Goal: Information Seeking & Learning: Learn about a topic

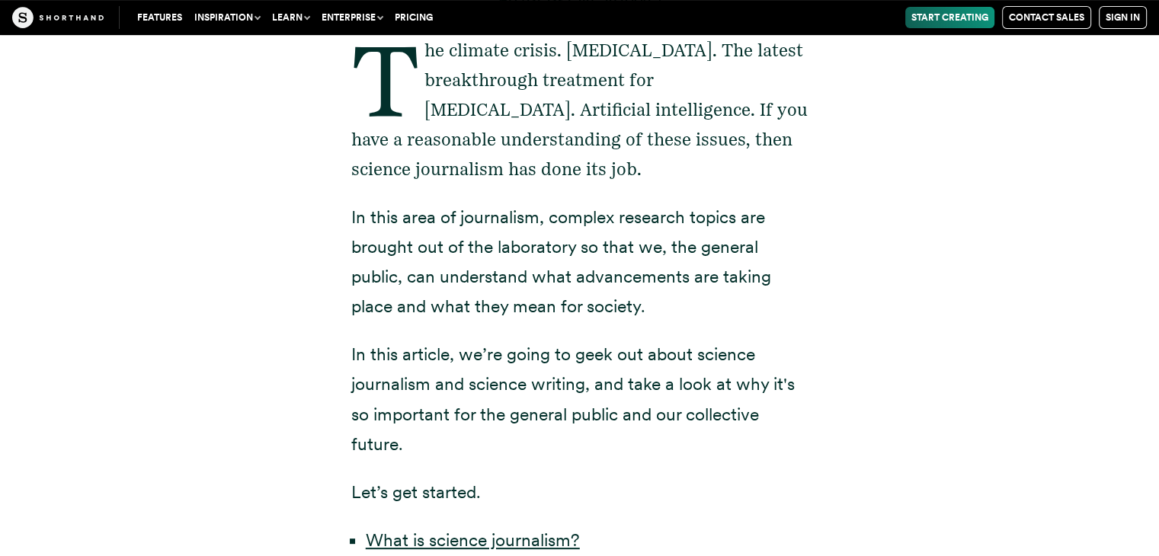
scroll to position [518, 0]
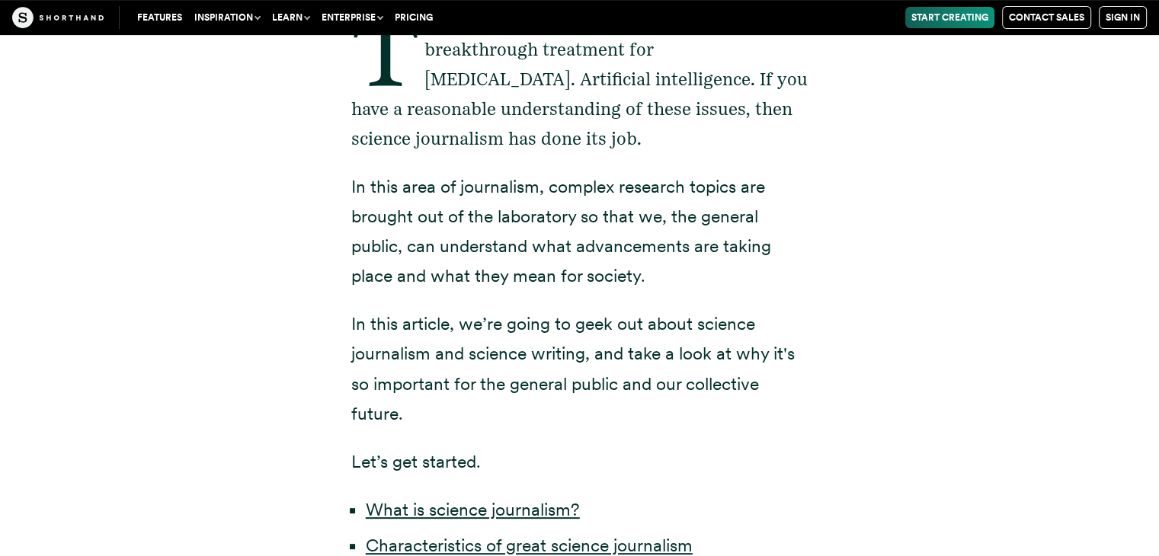
click at [977, 416] on div "by Kimberlee Meier The climate crisis. COVID-19. The latest breakthrough treatm…" at bounding box center [580, 266] width 1037 height 925
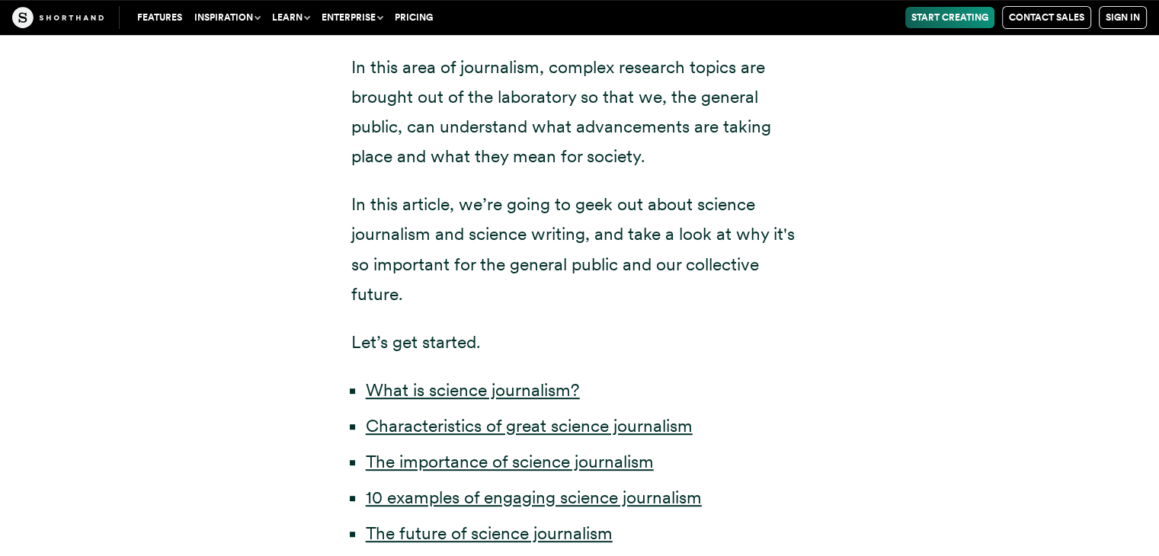
scroll to position [732, 0]
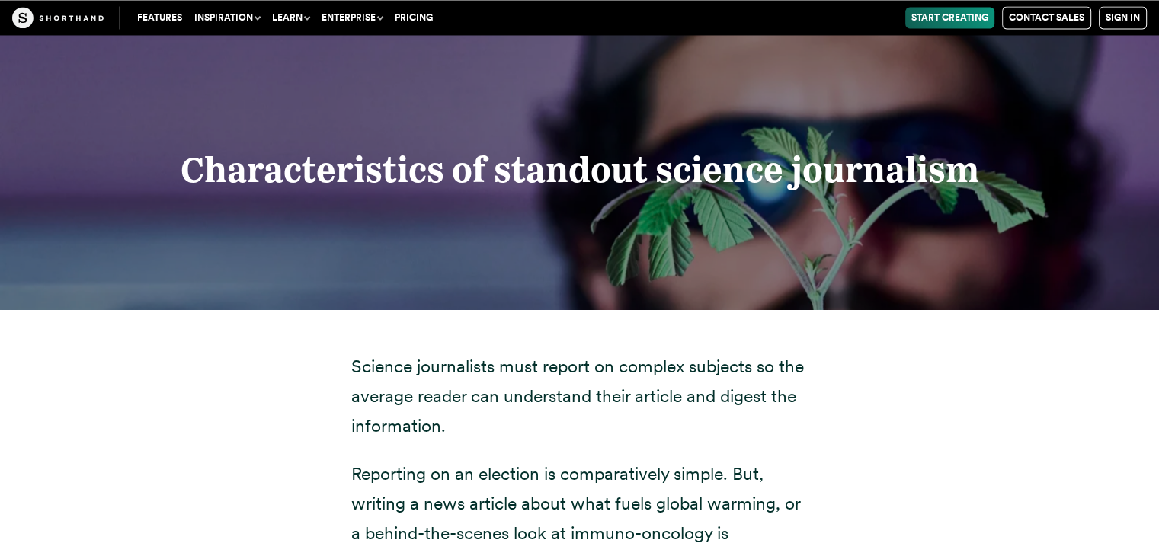
click at [470, 406] on p "Science journalists must report on complex subjects so the average reader can u…" at bounding box center [579, 395] width 457 height 89
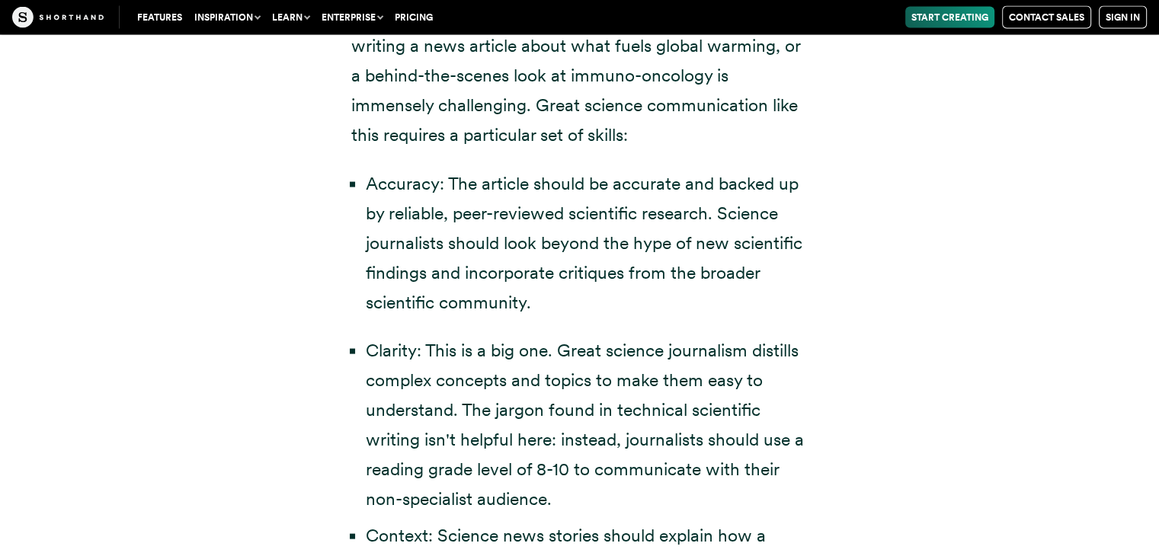
scroll to position [3148, 0]
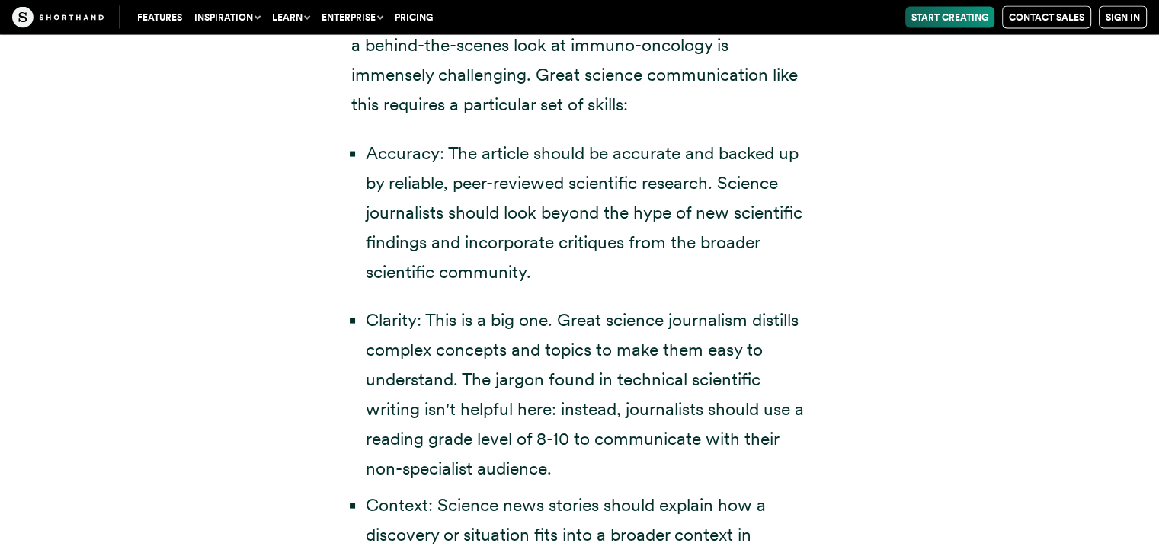
click at [659, 239] on li "Accuracy: The article should be accurate and backed up by reliable, peer-review…" at bounding box center [587, 213] width 443 height 149
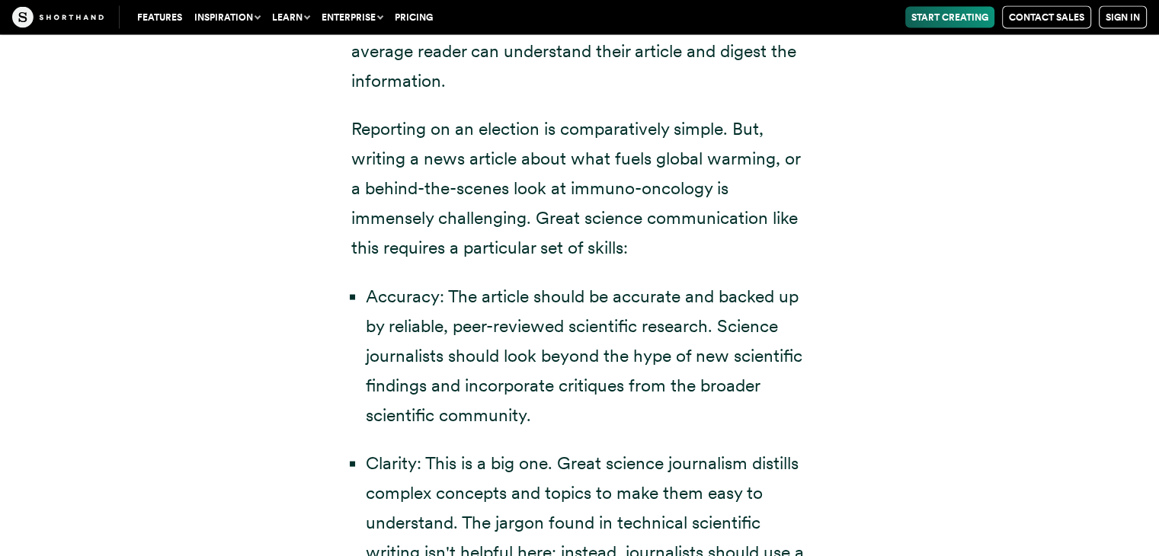
scroll to position [3056, 0]
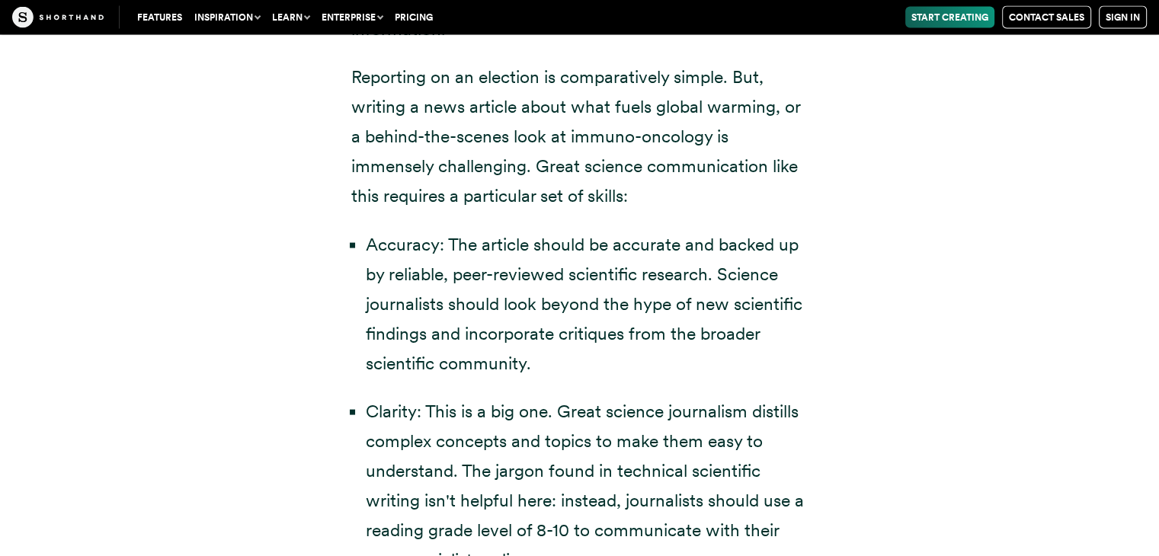
click at [492, 175] on p "Reporting on an election is comparatively simple. But, writing a news article a…" at bounding box center [579, 137] width 457 height 149
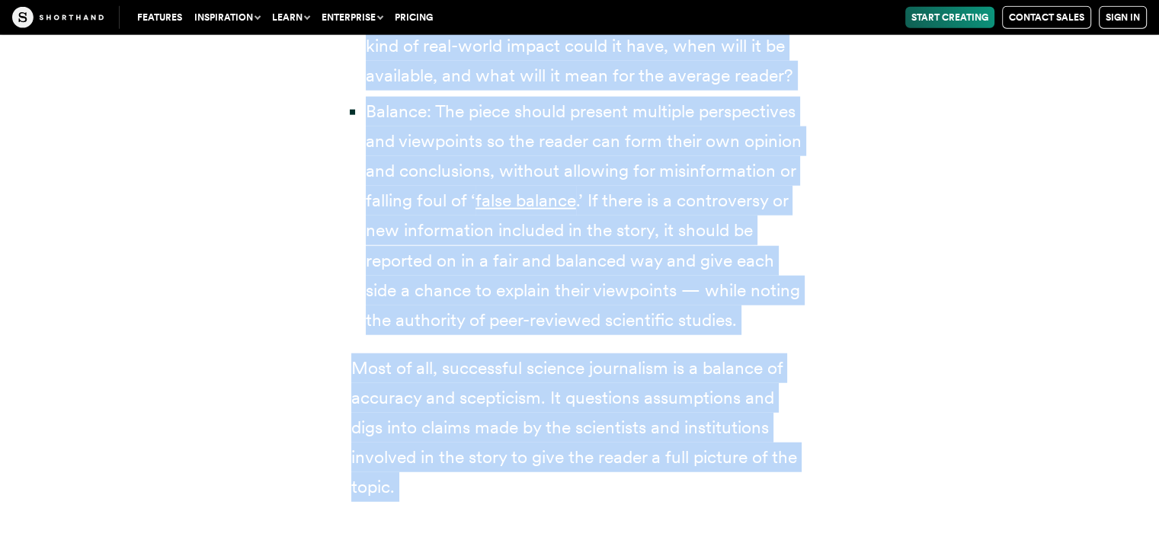
scroll to position [3735, 0]
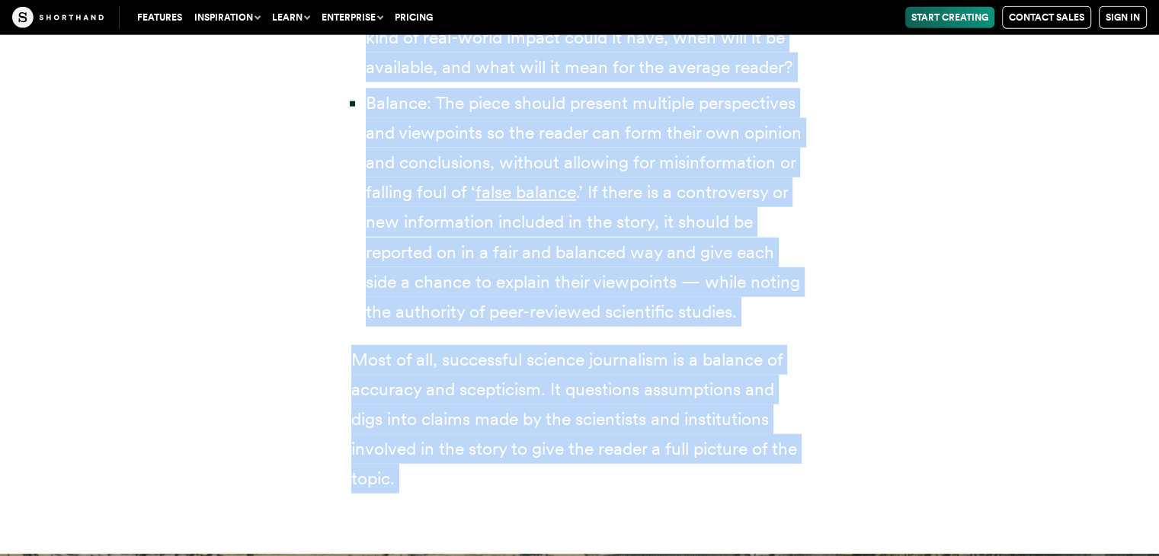
drag, startPoint x: 540, startPoint y: 319, endPoint x: 615, endPoint y: 453, distance: 153.3
copy div "Lorem ipsumdo sitametconsec adip elit seddoeiu t incididunt utl et dolore: Magn…"
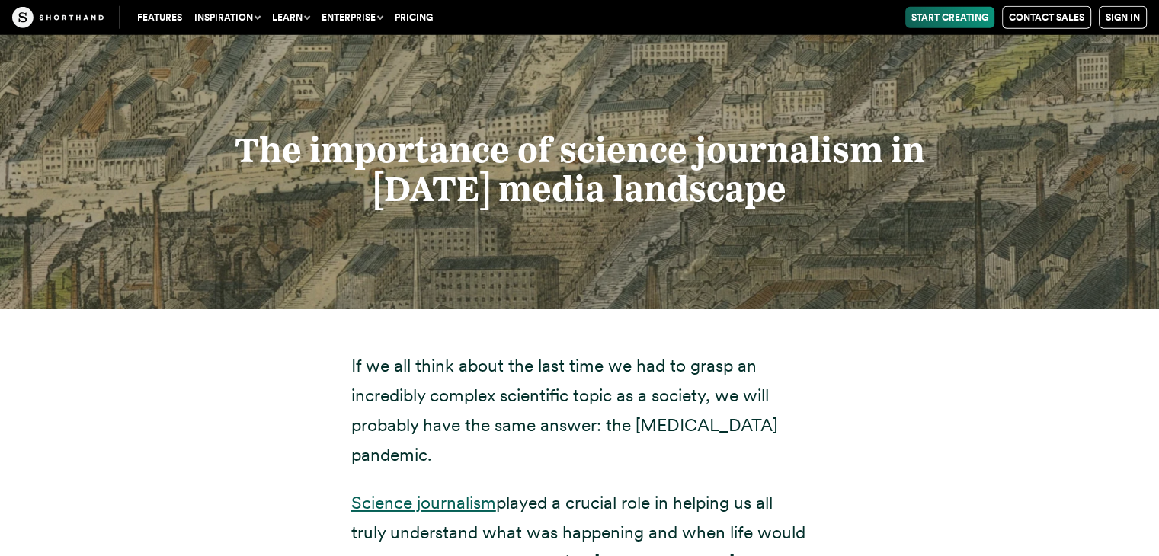
click at [425, 492] on u "Science journalism" at bounding box center [423, 502] width 145 height 21
click at [639, 351] on p "If we all think about the last time we had to grasp an incredibly complex scien…" at bounding box center [579, 410] width 457 height 119
